Goal: Information Seeking & Learning: Learn about a topic

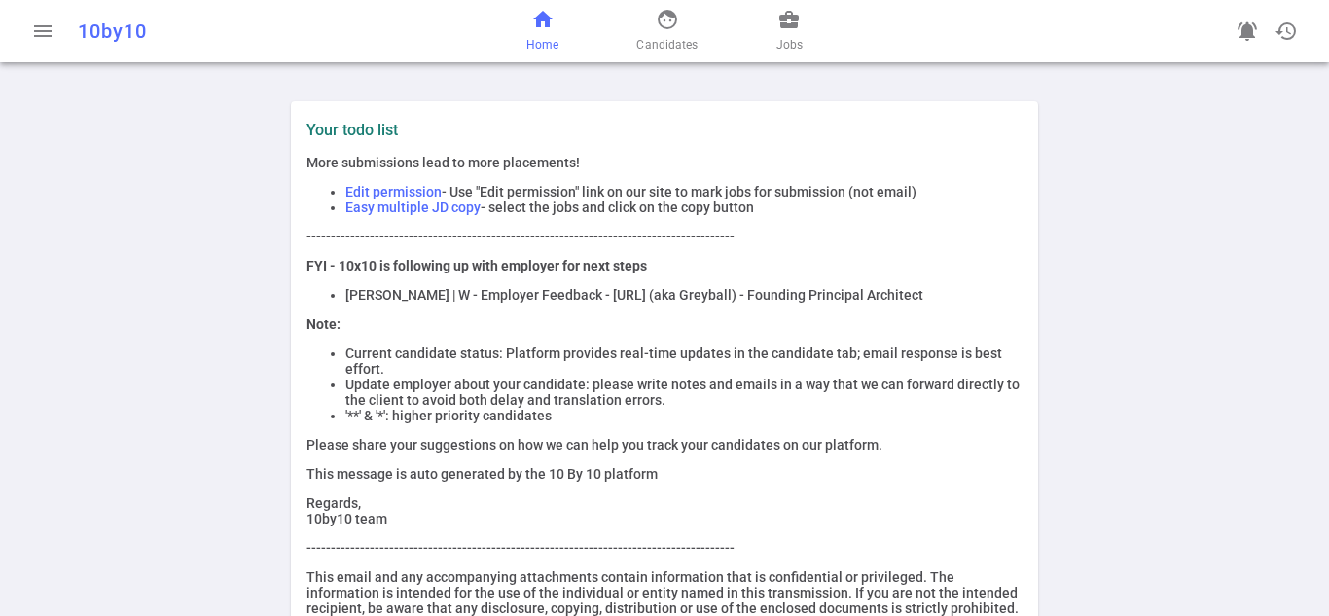
click at [658, 49] on span "Candidates" at bounding box center [666, 44] width 61 height 19
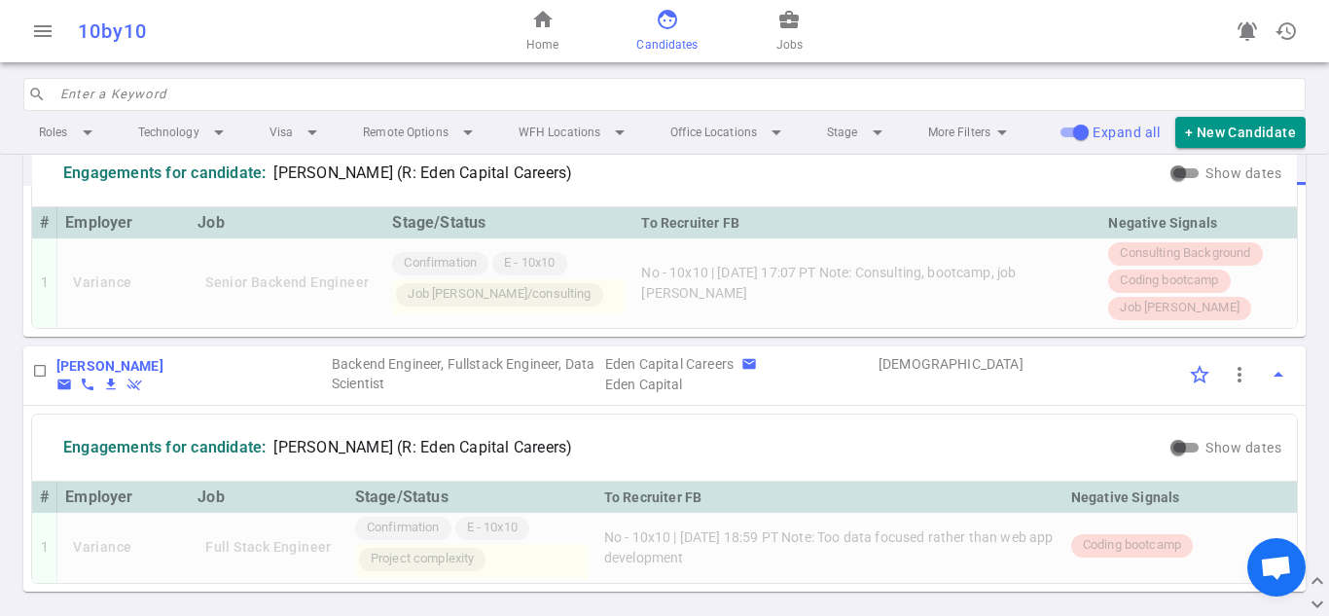
scroll to position [1259, 0]
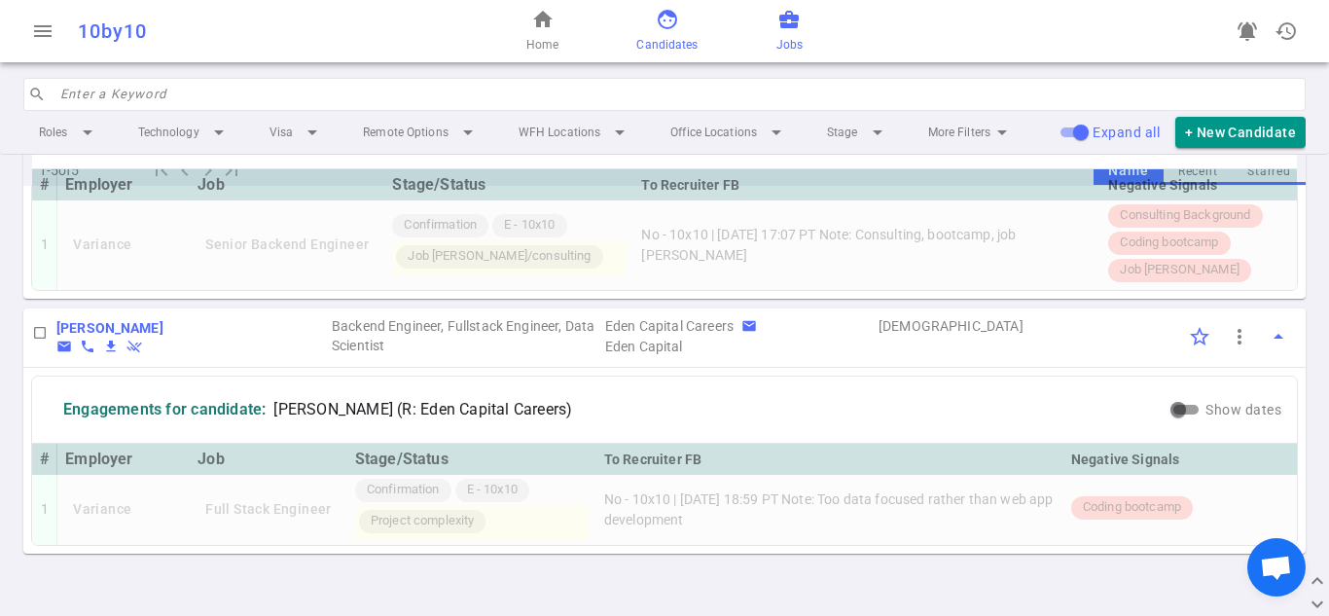
drag, startPoint x: 781, startPoint y: 22, endPoint x: 779, endPoint y: 33, distance: 10.9
click at [781, 22] on span "business_center" at bounding box center [789, 19] width 23 height 23
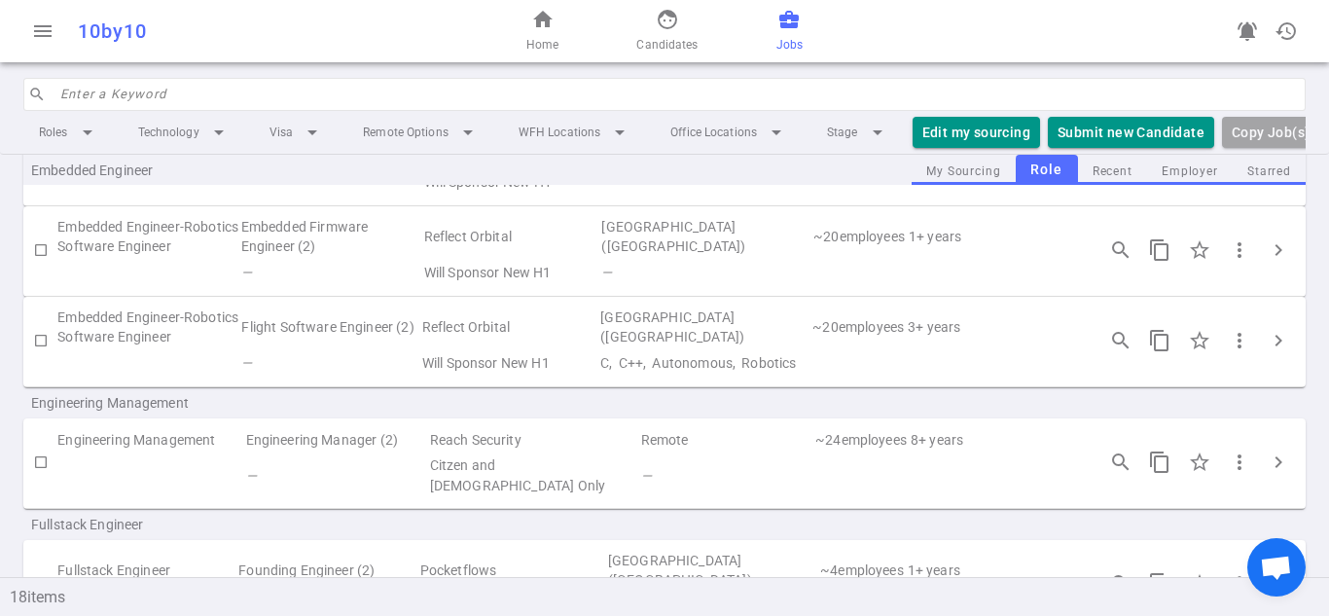
scroll to position [584, 0]
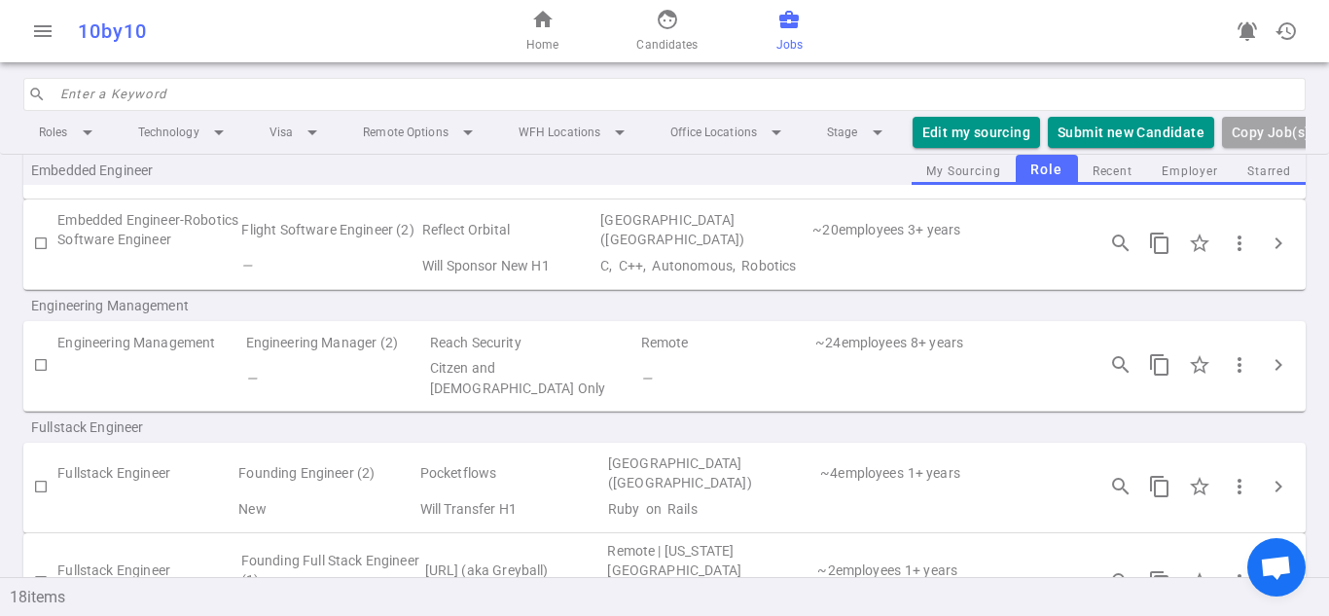
click at [709, 362] on td "—" at bounding box center [858, 377] width 439 height 45
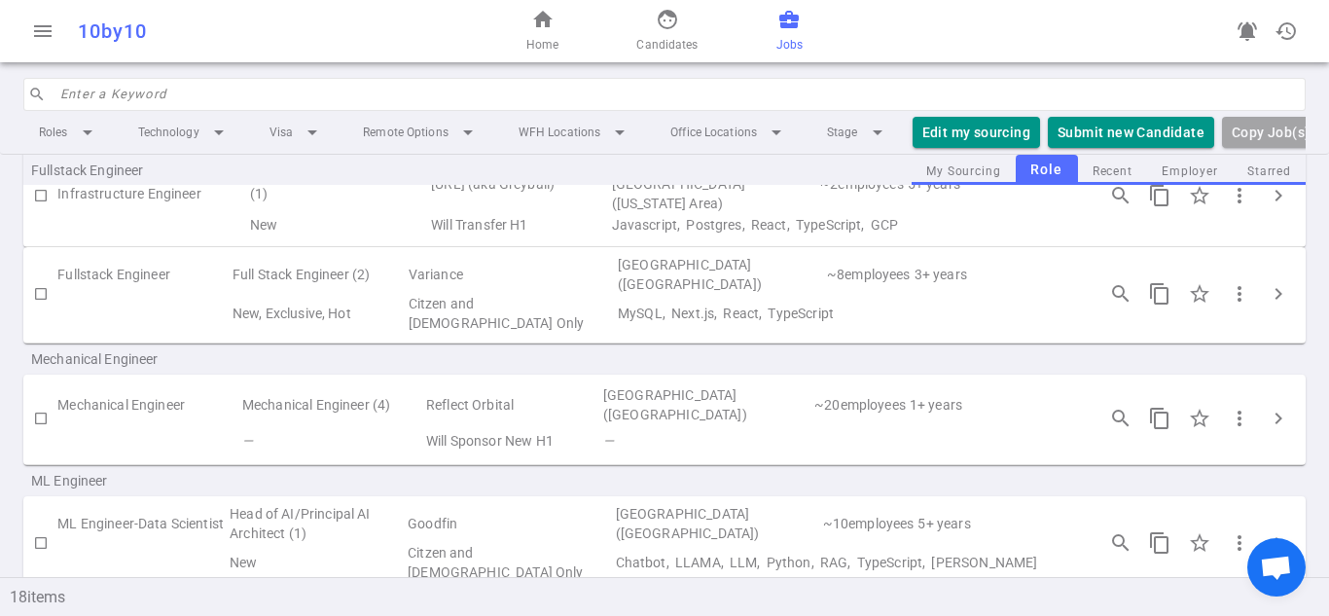
scroll to position [1168, 0]
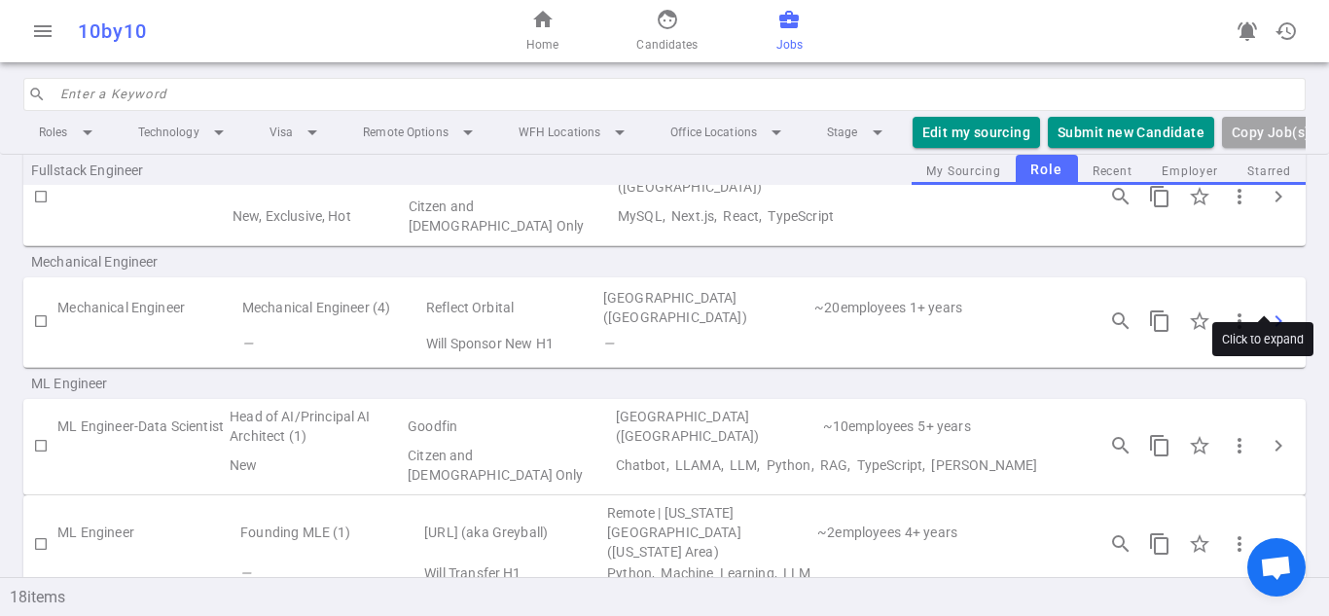
click at [1273, 309] on span "chevron_right" at bounding box center [1278, 320] width 23 height 23
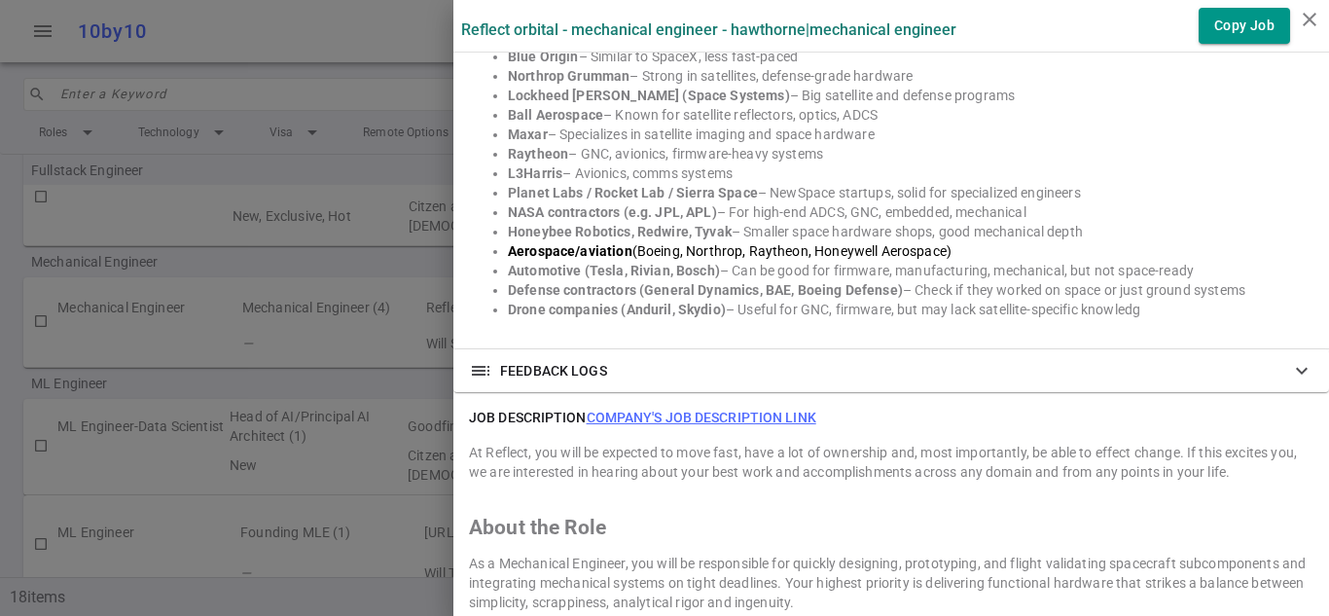
scroll to position [1557, 0]
click at [1011, 300] on span "– Useful for GNC, firmware, but may lack satellite-specific knowledg" at bounding box center [933, 308] width 415 height 16
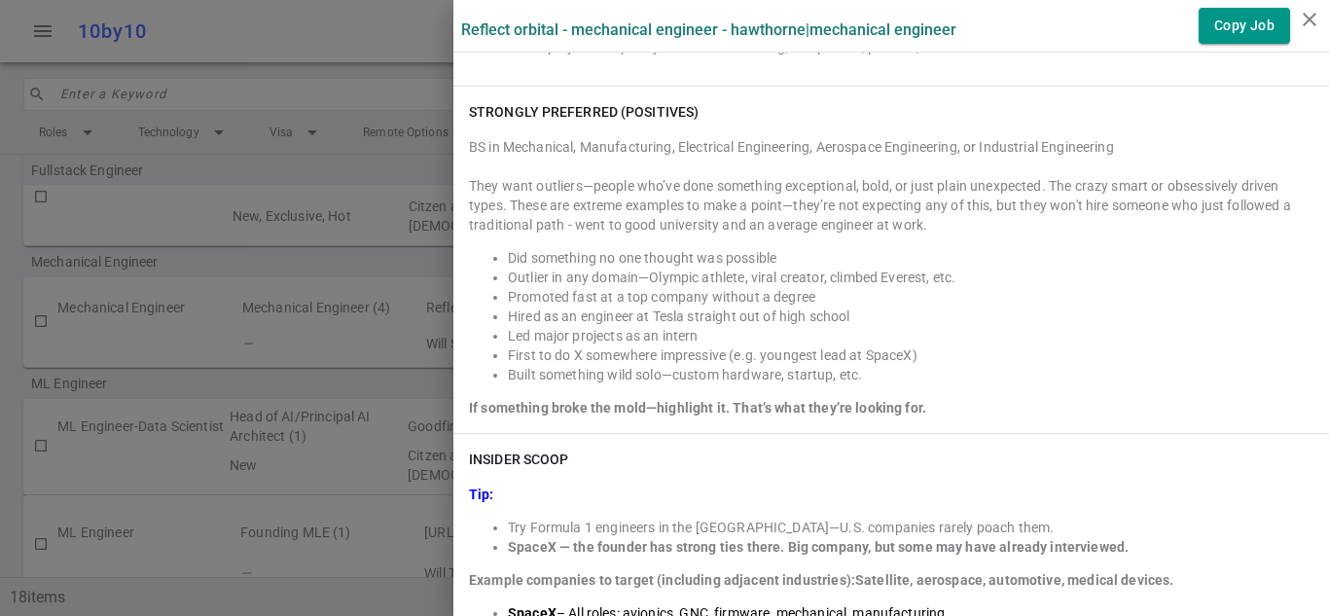
scroll to position [876, 0]
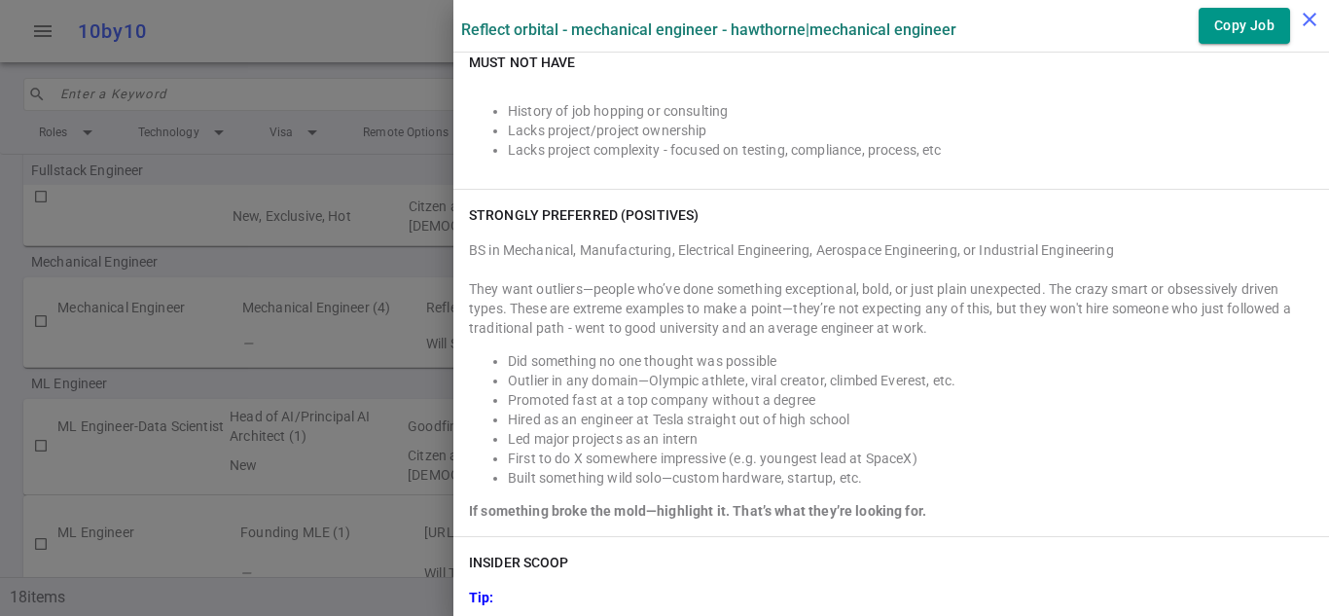
click at [1299, 36] on button "close" at bounding box center [1309, 19] width 39 height 39
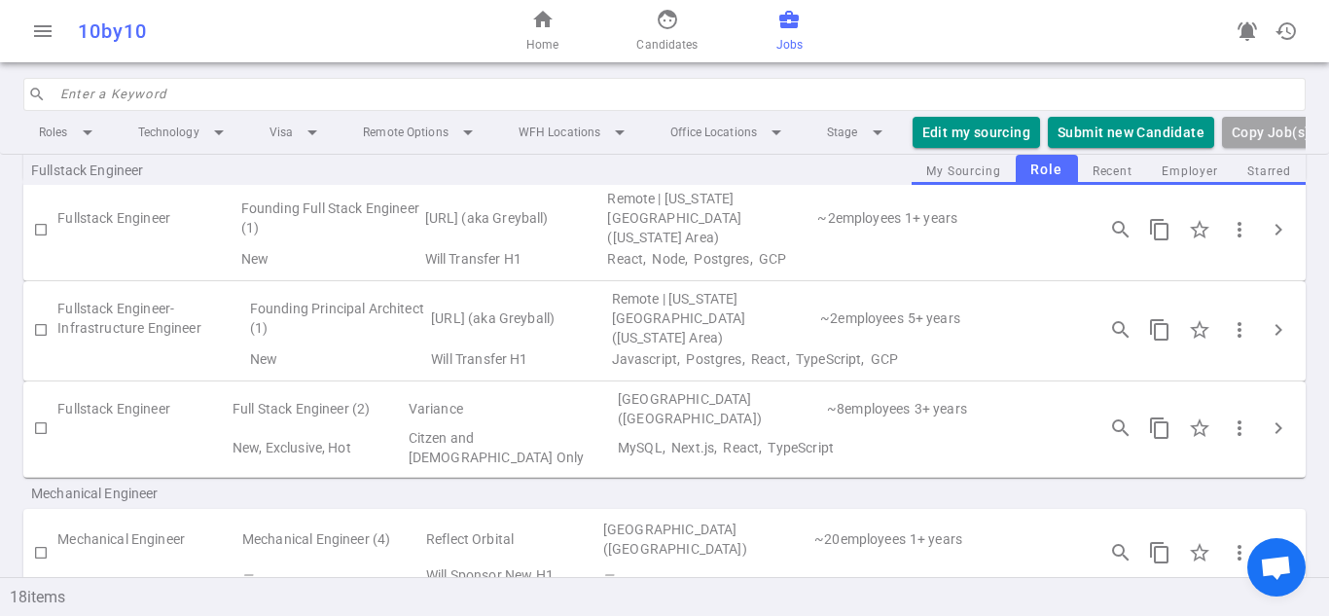
scroll to position [808, 0]
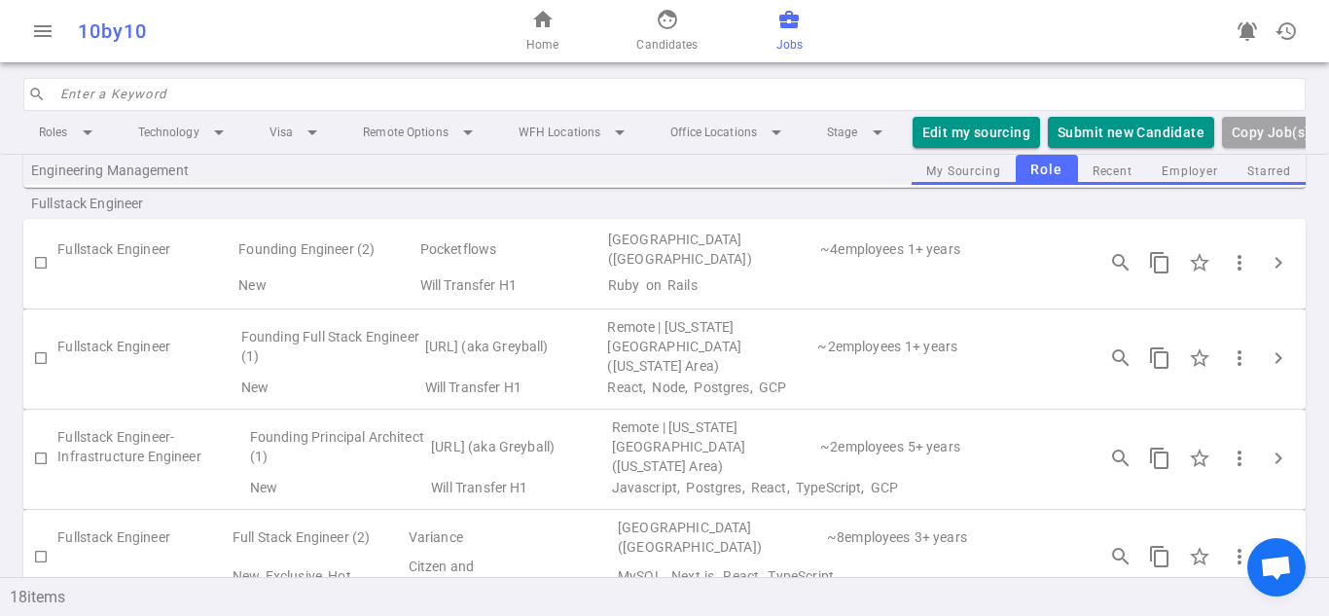
click at [160, 249] on td "Fullstack Engineer" at bounding box center [146, 249] width 179 height 45
click at [660, 272] on td "Ruby on Rails" at bounding box center [842, 285] width 472 height 27
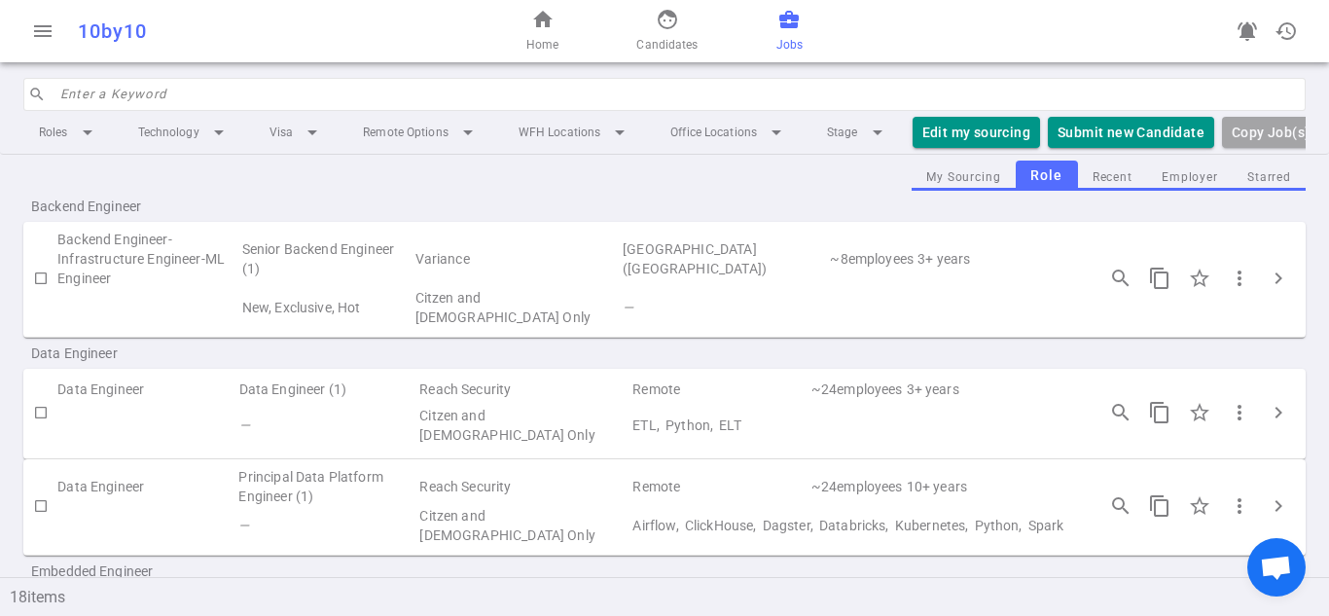
scroll to position [0, 0]
